Goal: Task Accomplishment & Management: Use online tool/utility

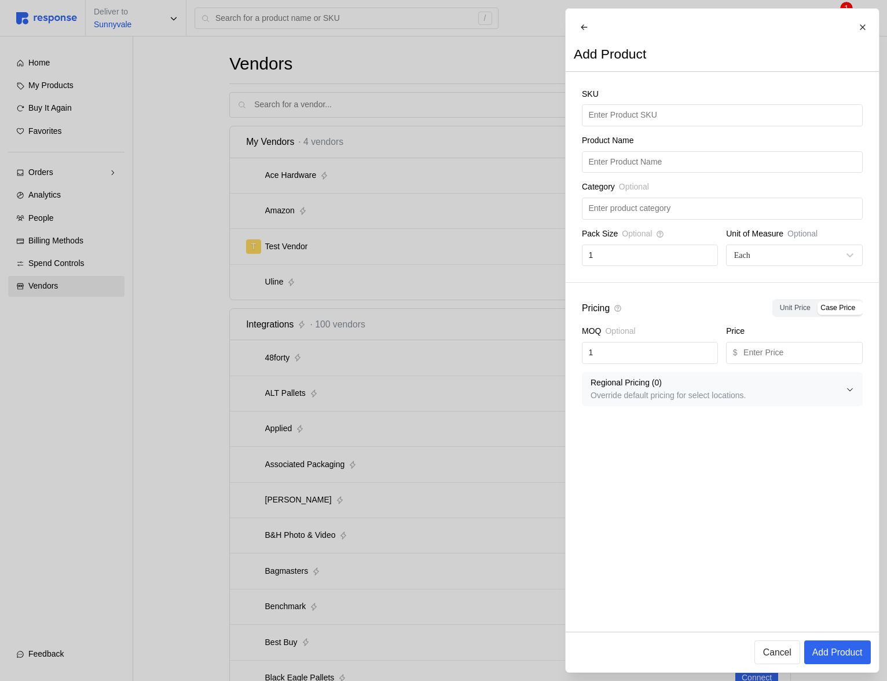
drag, startPoint x: 766, startPoint y: 403, endPoint x: 643, endPoint y: 398, distance: 122.3
click at [636, 398] on p "Override default pricing for select locations." at bounding box center [718, 395] width 255 height 13
click at [426, 140] on div at bounding box center [443, 340] width 887 height 681
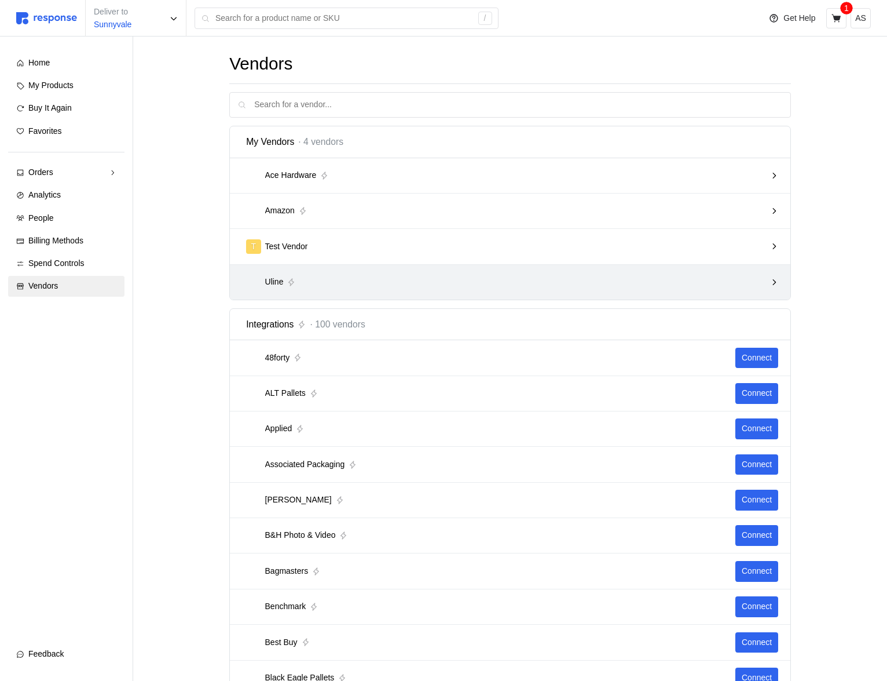
click at [477, 266] on div "Uline" at bounding box center [510, 282] width 561 height 35
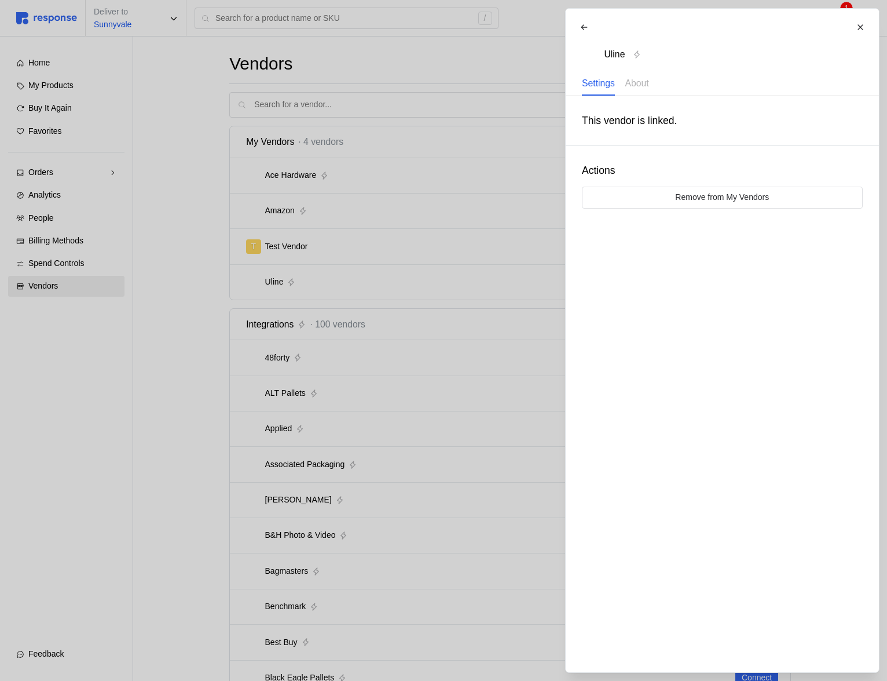
click at [476, 266] on div at bounding box center [443, 340] width 887 height 681
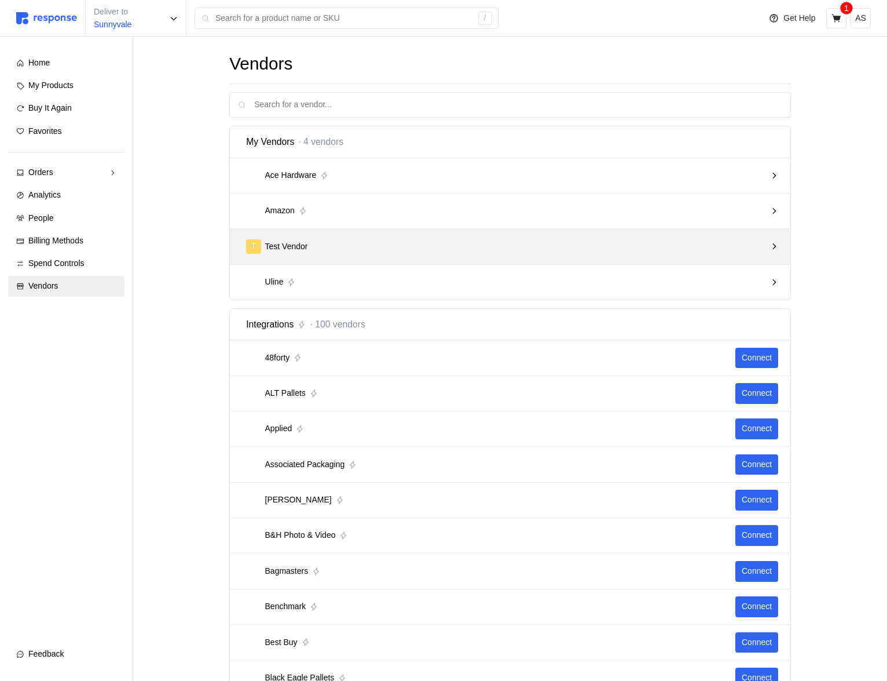
click at [476, 258] on div "T Test Vendor" at bounding box center [510, 246] width 561 height 35
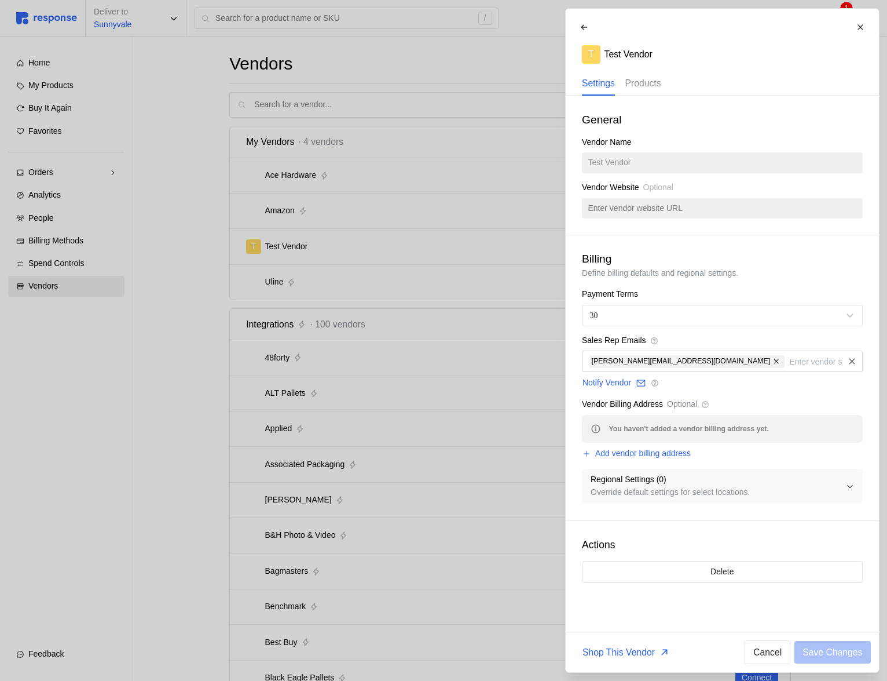
click at [639, 84] on p "Products" at bounding box center [643, 83] width 36 height 14
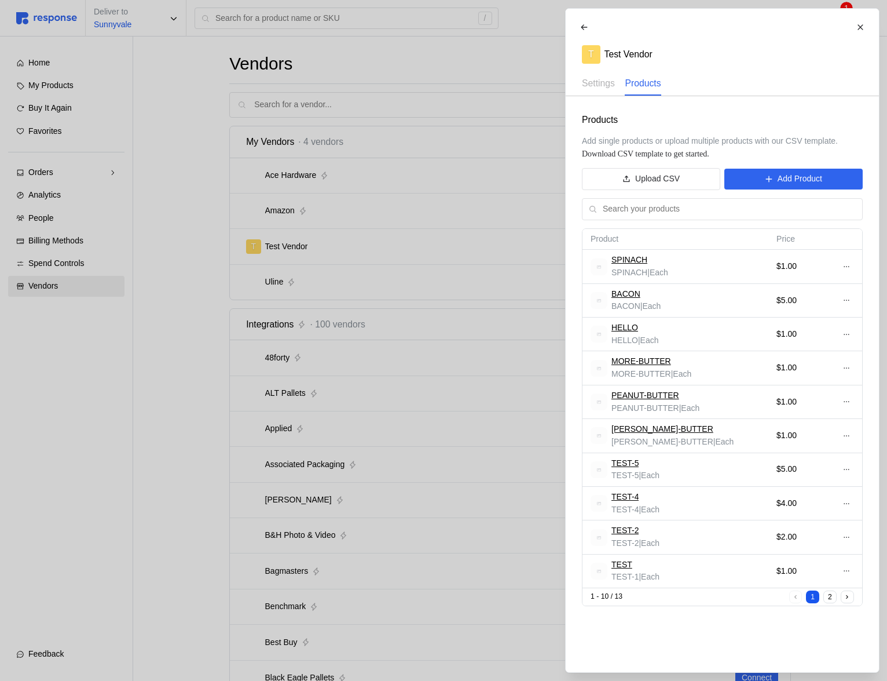
click at [855, 259] on td at bounding box center [846, 267] width 31 height 34
click at [854, 262] on td at bounding box center [846, 267] width 31 height 34
click at [848, 265] on icon at bounding box center [846, 266] width 8 height 8
click at [828, 287] on p "Edit" at bounding box center [808, 290] width 74 height 13
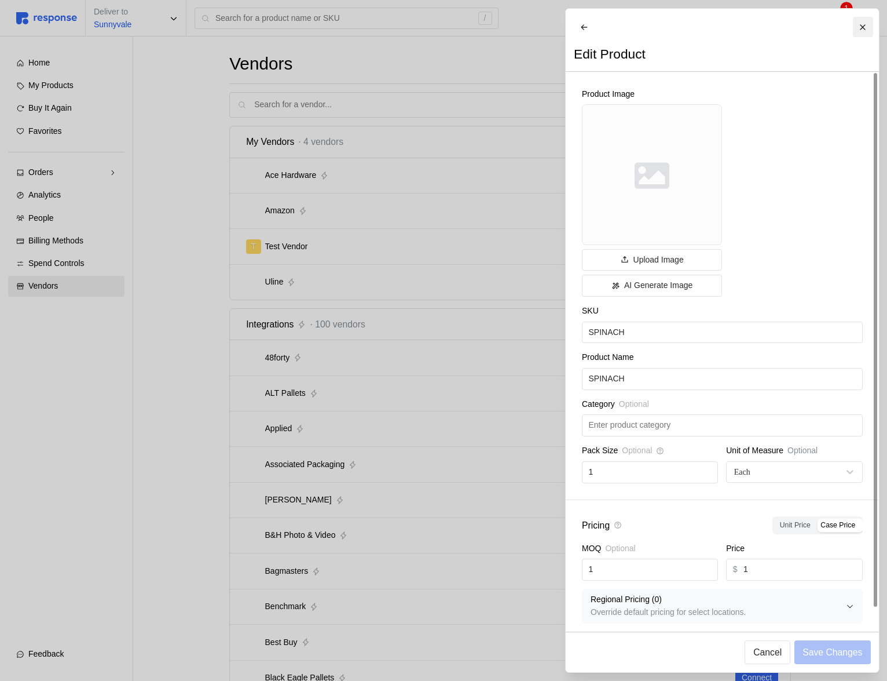
click at [864, 27] on icon at bounding box center [863, 27] width 8 height 8
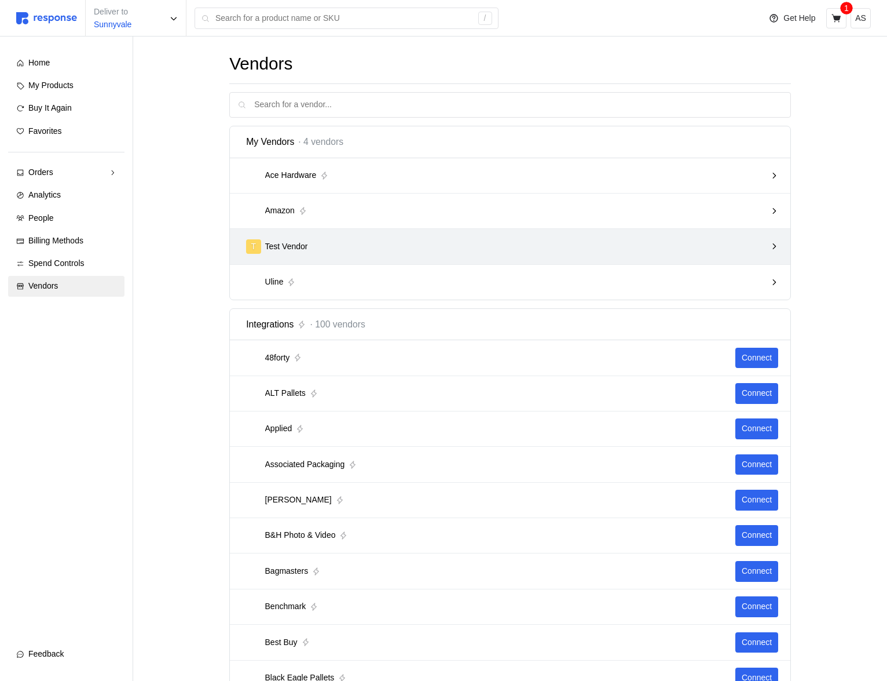
click at [550, 253] on div "T Test Vendor" at bounding box center [506, 246] width 520 height 14
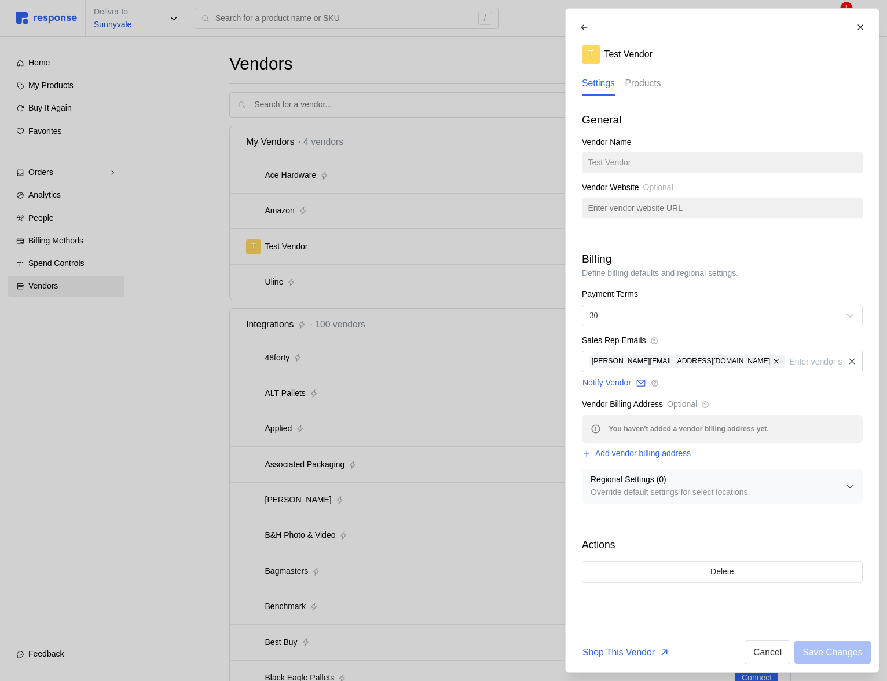
click at [653, 86] on p "Products" at bounding box center [643, 83] width 36 height 14
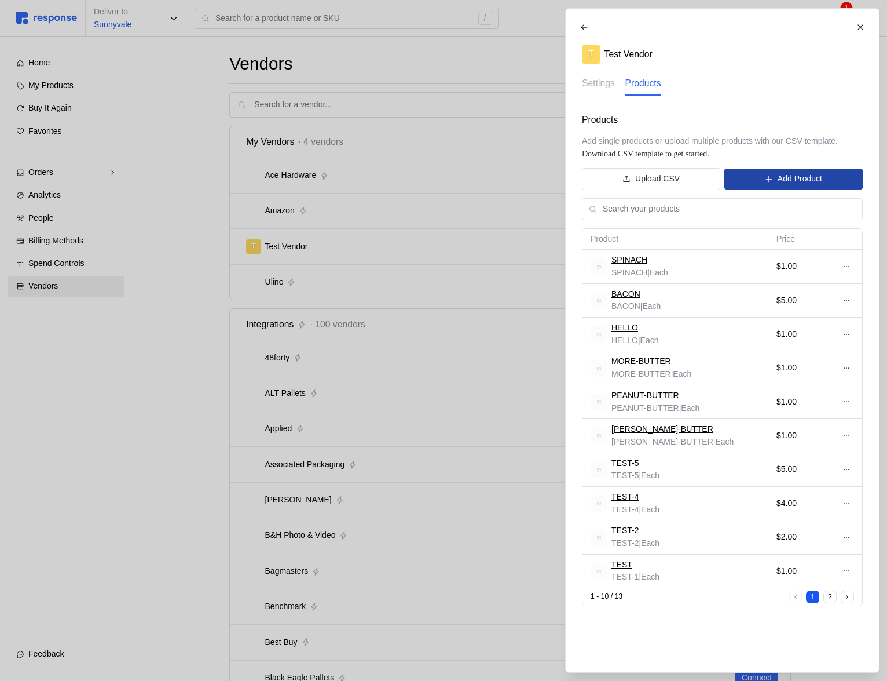
click at [800, 182] on p "Add Product" at bounding box center [799, 179] width 45 height 13
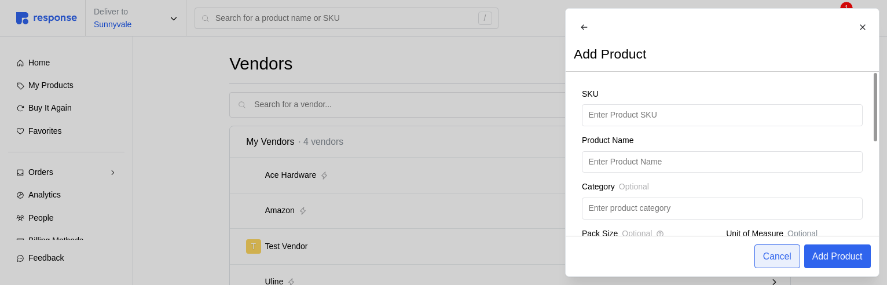
click at [775, 248] on button "Cancel" at bounding box center [777, 256] width 46 height 24
